Goal: Task Accomplishment & Management: Manage account settings

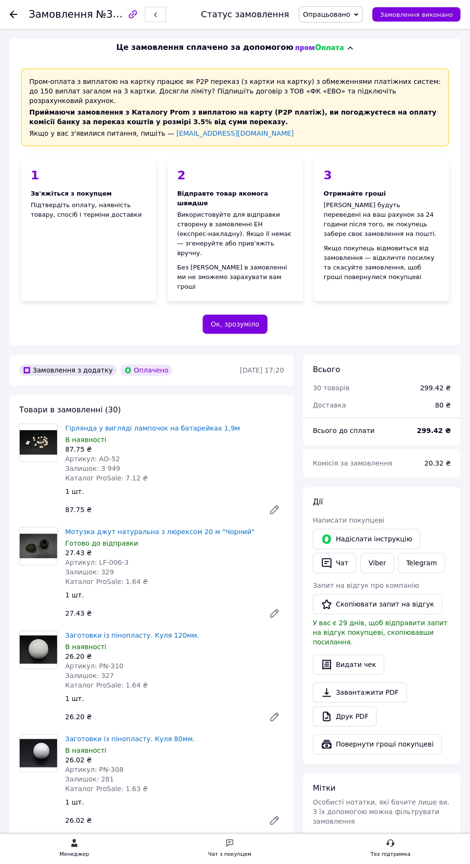
click at [13, 14] on use at bounding box center [14, 15] width 8 height 8
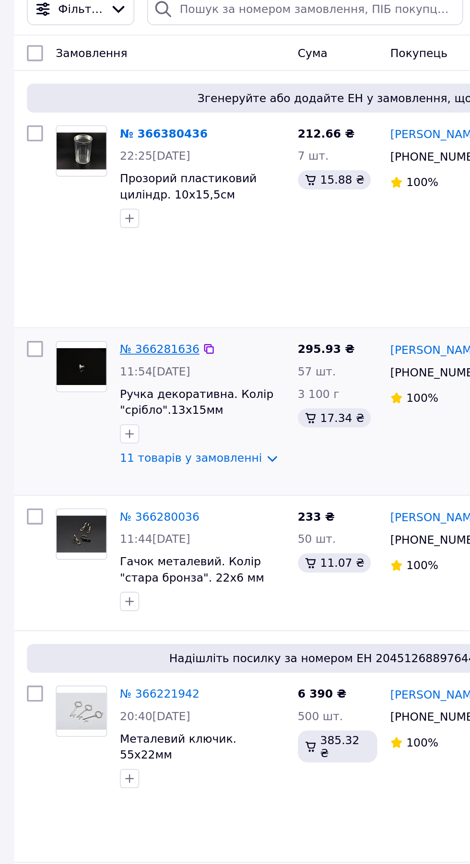
click at [109, 334] on link "№ 366281636" at bounding box center [96, 338] width 47 height 8
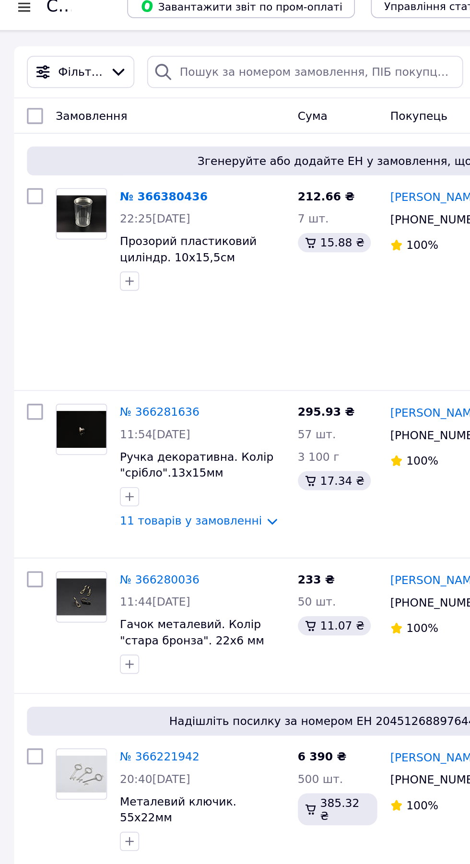
scroll to position [81, 0]
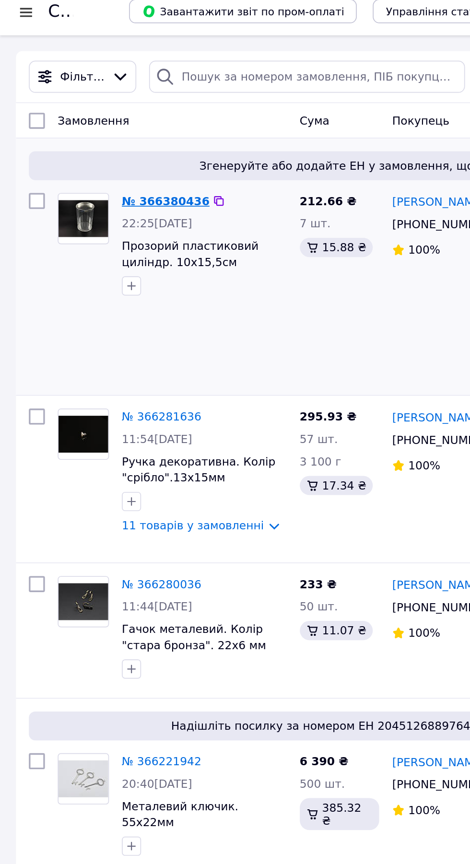
click at [107, 125] on link "№ 366380436" at bounding box center [99, 128] width 52 height 8
